Goal: Task Accomplishment & Management: Use online tool/utility

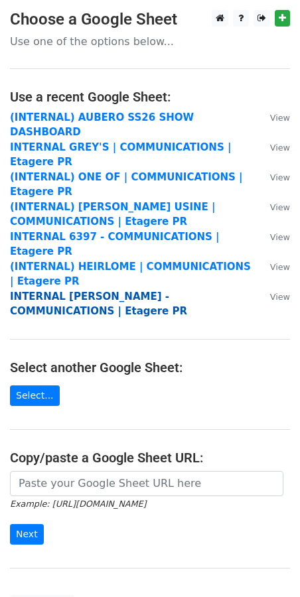
click at [74, 290] on strong "INTERNAL COLLEEN ALLEN - COMMUNICATIONS | Etagere PR" at bounding box center [98, 303] width 177 height 27
click at [78, 290] on strong "INTERNAL [PERSON_NAME] - COMMUNICATIONS | Etagere PR" at bounding box center [98, 303] width 177 height 27
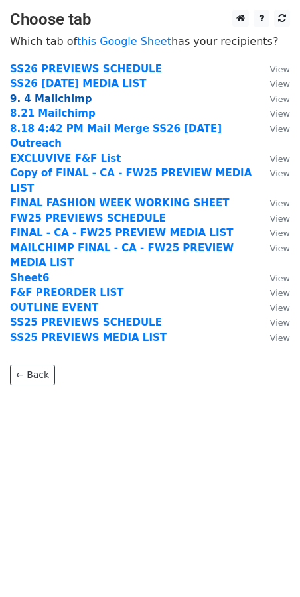
click at [44, 97] on strong "9. 4 Mailchimp" at bounding box center [51, 99] width 82 height 12
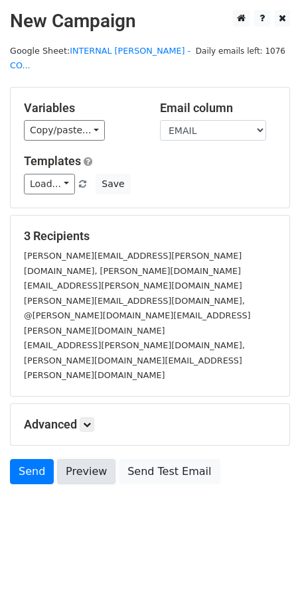
click at [79, 459] on link "Preview" at bounding box center [86, 471] width 58 height 25
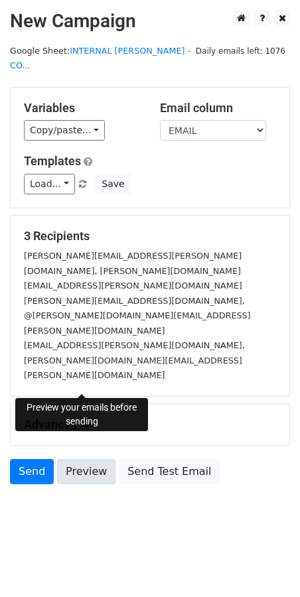
click at [86, 459] on link "Preview" at bounding box center [86, 471] width 58 height 25
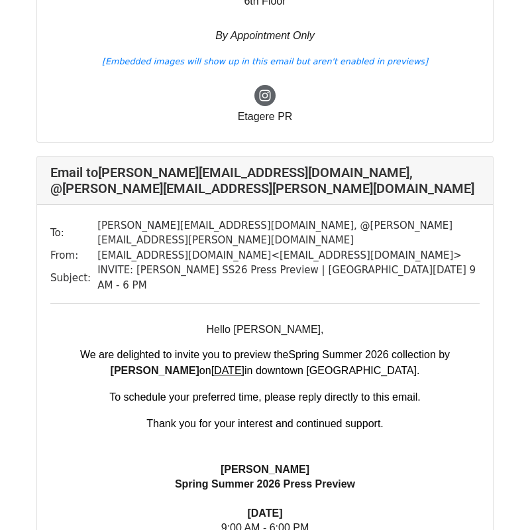
scroll to position [539, 0]
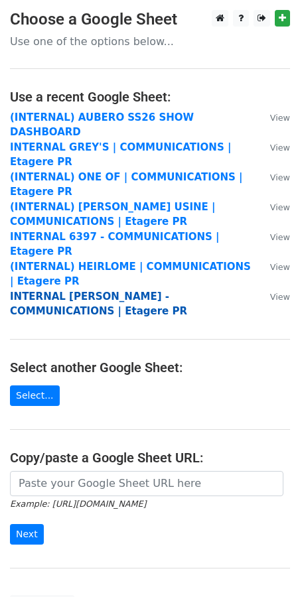
click at [91, 290] on strong "INTERNAL [PERSON_NAME] - COMMUNICATIONS | Etagere PR" at bounding box center [98, 303] width 177 height 27
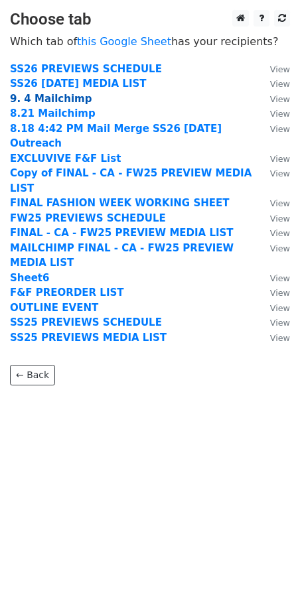
click at [45, 93] on strong "9. 4 Mailchimp" at bounding box center [51, 99] width 82 height 12
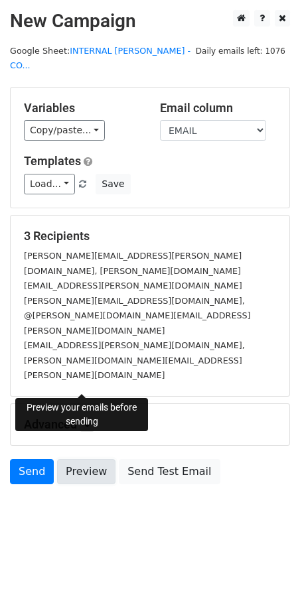
click at [80, 459] on link "Preview" at bounding box center [86, 471] width 58 height 25
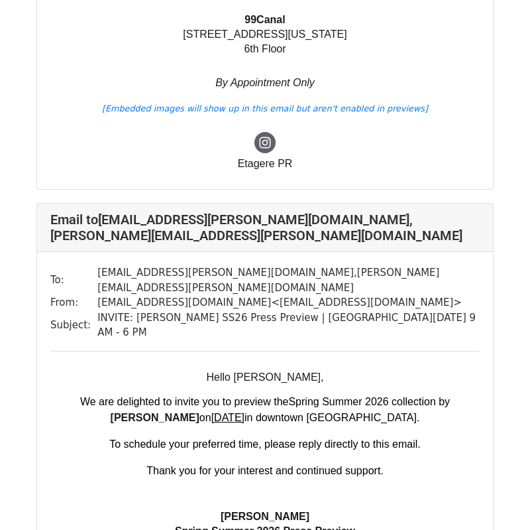
scroll to position [1158, 0]
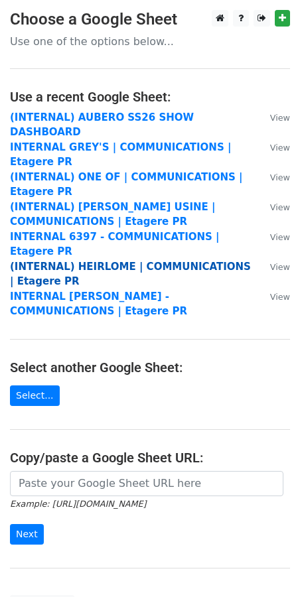
click at [92, 261] on strong "(INTERNAL) HEIRLOME | COMMUNICATIONS | Etagere PR" at bounding box center [130, 274] width 241 height 27
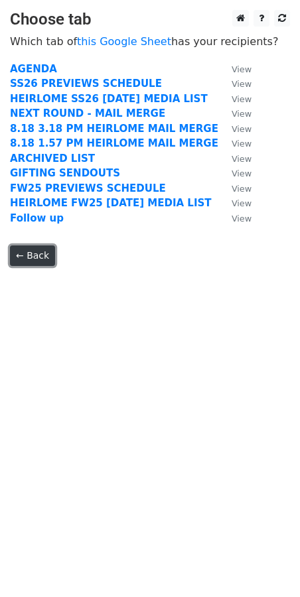
click at [35, 251] on link "← Back" at bounding box center [32, 255] width 45 height 21
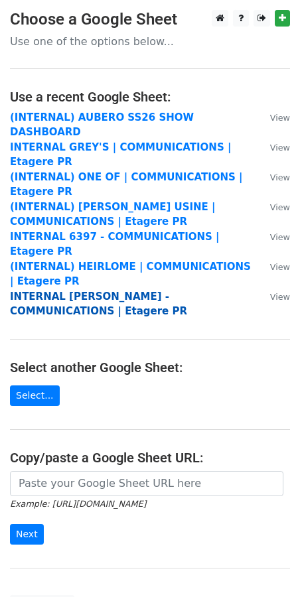
click at [37, 290] on strong "INTERNAL COLLEEN ALLEN - COMMUNICATIONS | Etagere PR" at bounding box center [98, 303] width 177 height 27
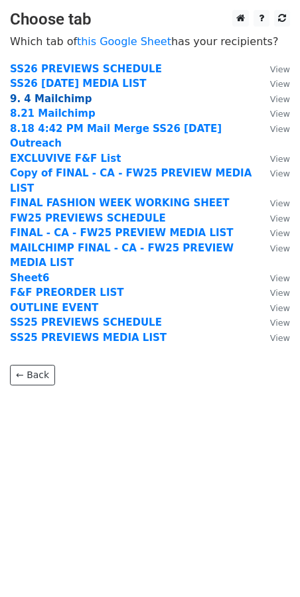
click at [23, 102] on strong "9. 4 Mailchimp" at bounding box center [51, 99] width 82 height 12
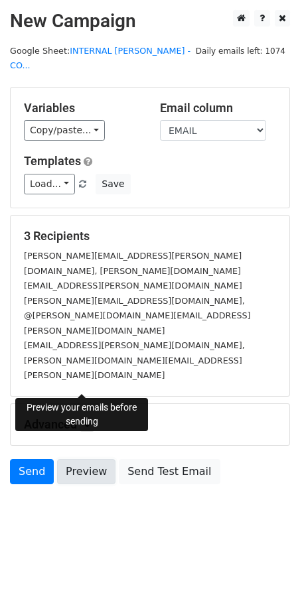
click at [86, 459] on link "Preview" at bounding box center [86, 471] width 58 height 25
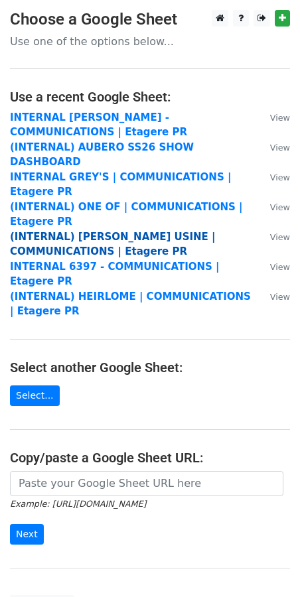
click at [90, 231] on strong "(INTERNAL) [PERSON_NAME] USINE | COMMUNICATIONS | Etagere PR" at bounding box center [113, 244] width 206 height 27
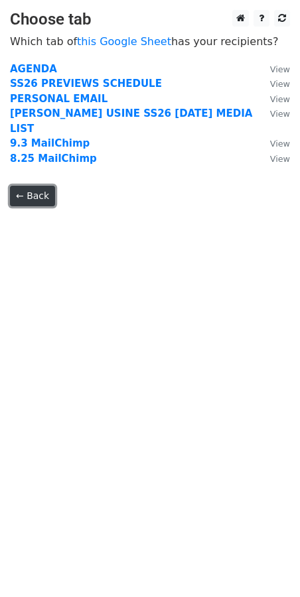
click at [26, 186] on link "← Back" at bounding box center [32, 196] width 45 height 21
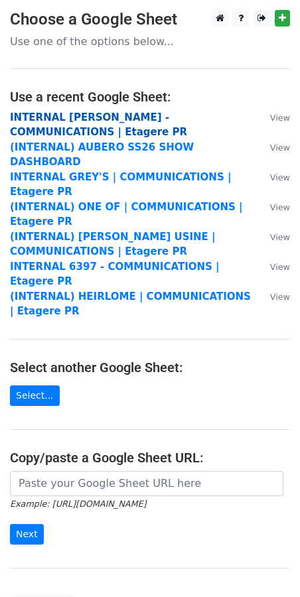
click at [78, 121] on strong "INTERNAL [PERSON_NAME] - COMMUNICATIONS | Etagere PR" at bounding box center [98, 124] width 177 height 27
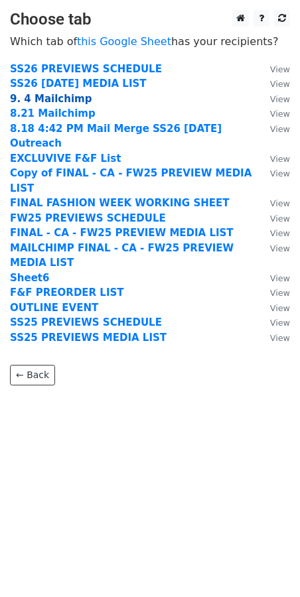
click at [34, 97] on strong "9. 4 Mailchimp" at bounding box center [51, 99] width 82 height 12
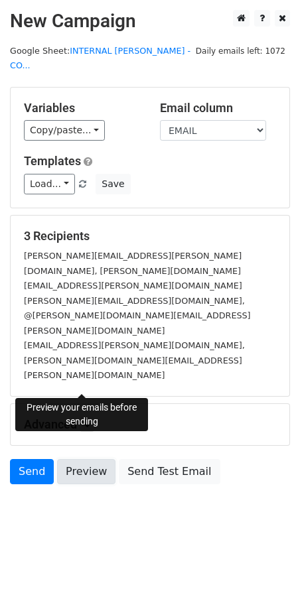
click at [75, 459] on link "Preview" at bounding box center [86, 471] width 58 height 25
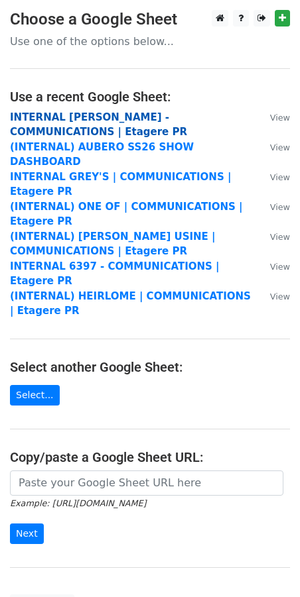
click at [58, 121] on strong "INTERNAL COLLEEN ALLEN - COMMUNICATIONS | Etagere PR" at bounding box center [98, 124] width 177 height 27
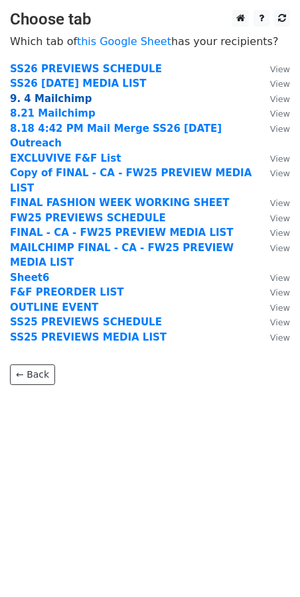
click at [28, 95] on strong "9. 4 Mailchimp" at bounding box center [51, 99] width 82 height 12
